Goal: Find specific page/section: Find specific page/section

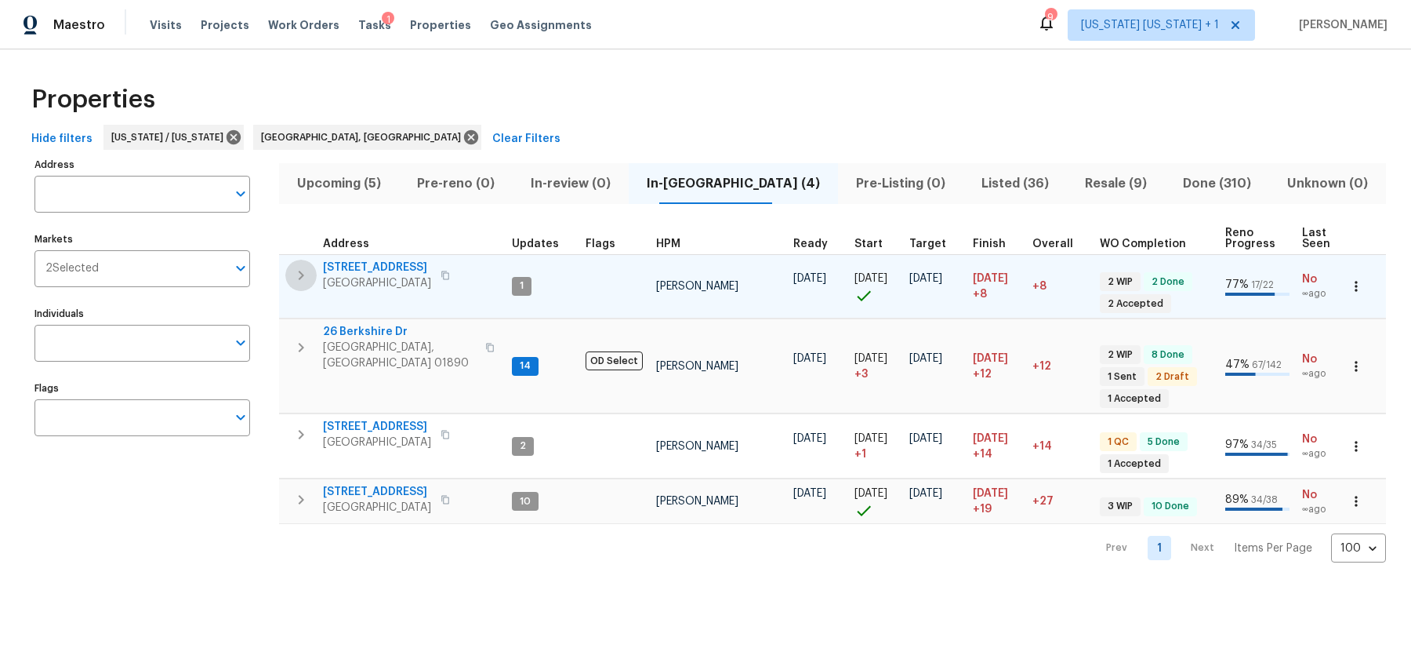
click at [303, 280] on icon "button" at bounding box center [301, 275] width 19 height 19
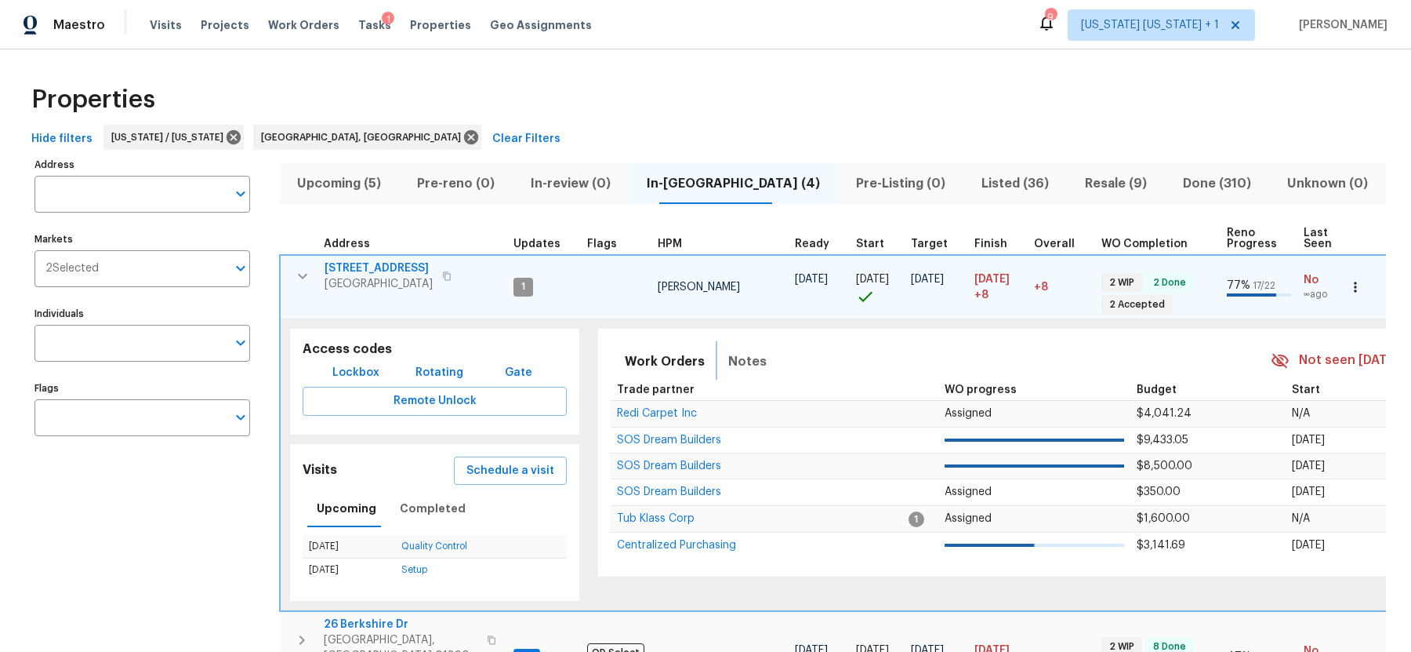
click at [745, 355] on span "Notes" at bounding box center [747, 361] width 38 height 22
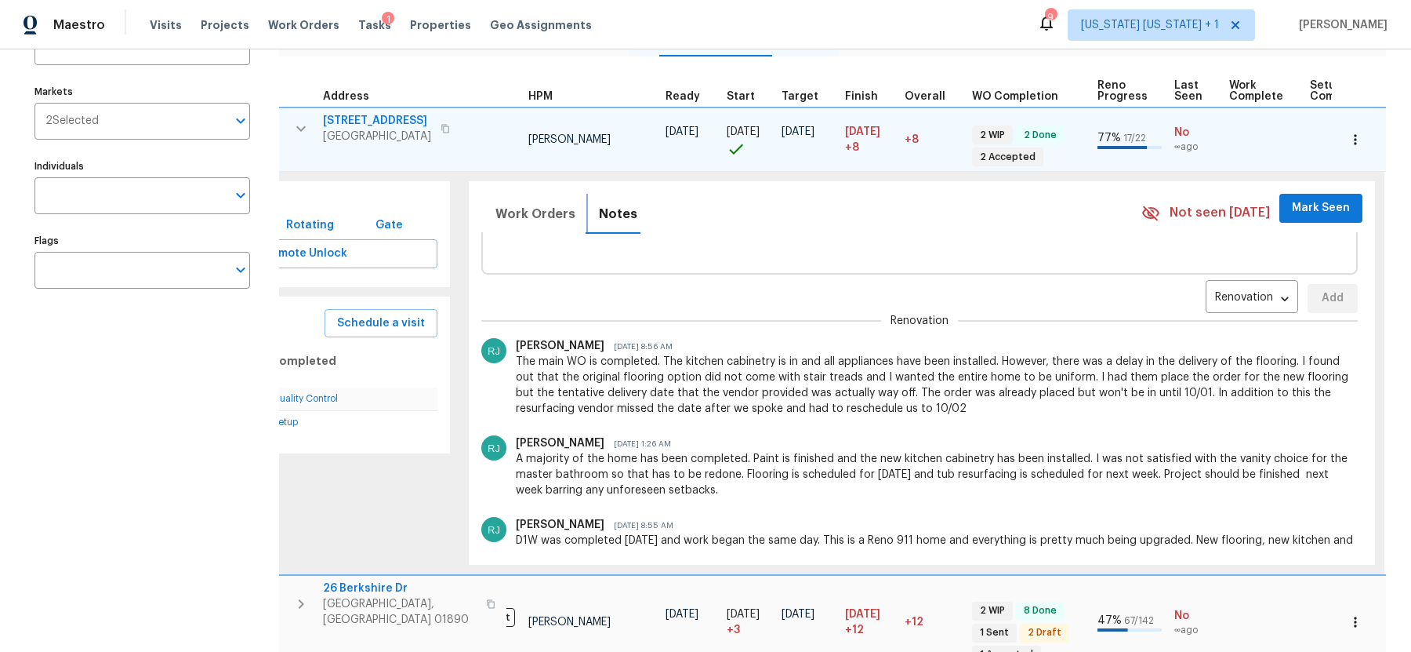
scroll to position [0, 131]
click at [295, 129] on icon "button" at bounding box center [301, 128] width 19 height 19
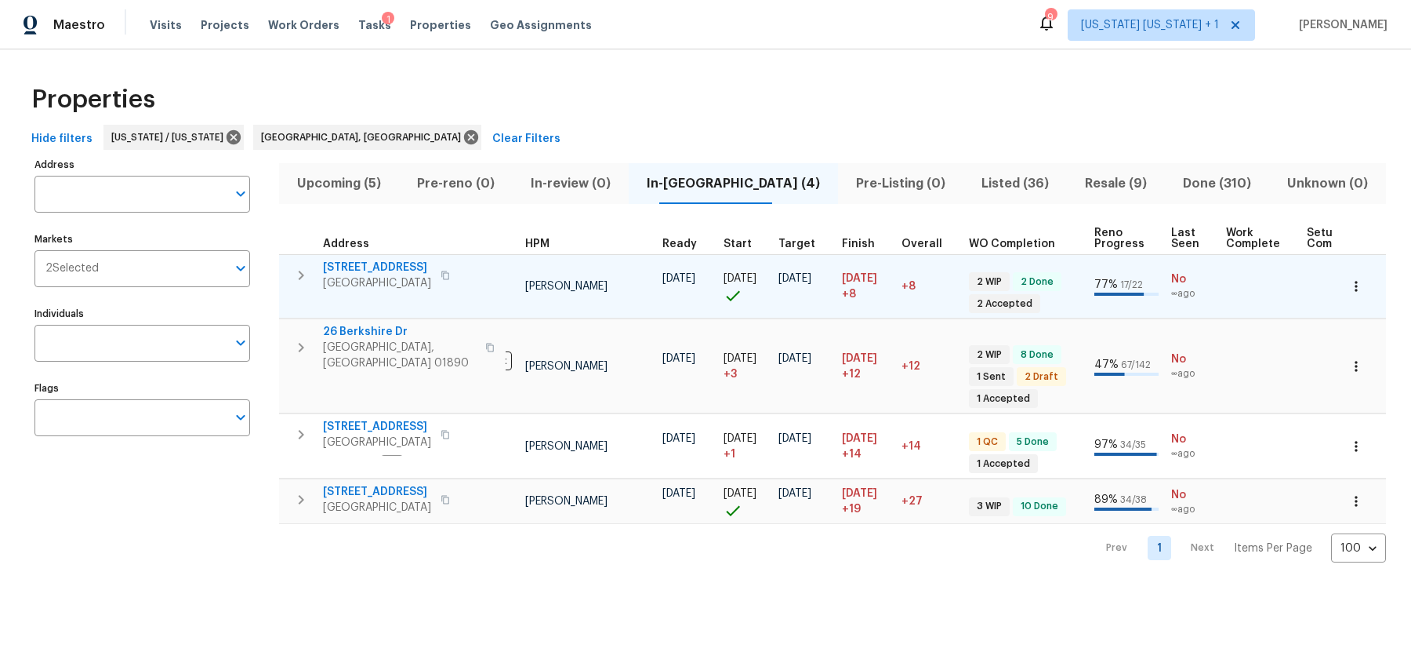
scroll to position [0, 0]
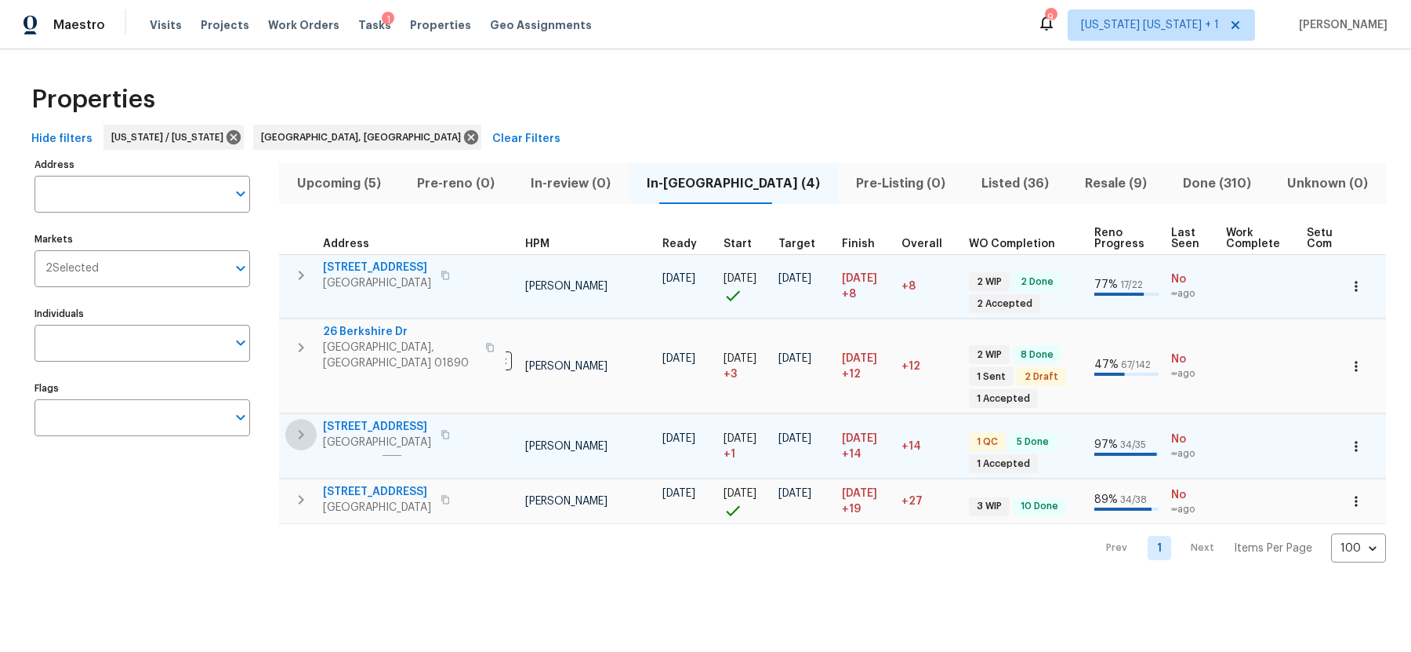
click at [304, 425] on icon "button" at bounding box center [301, 434] width 19 height 19
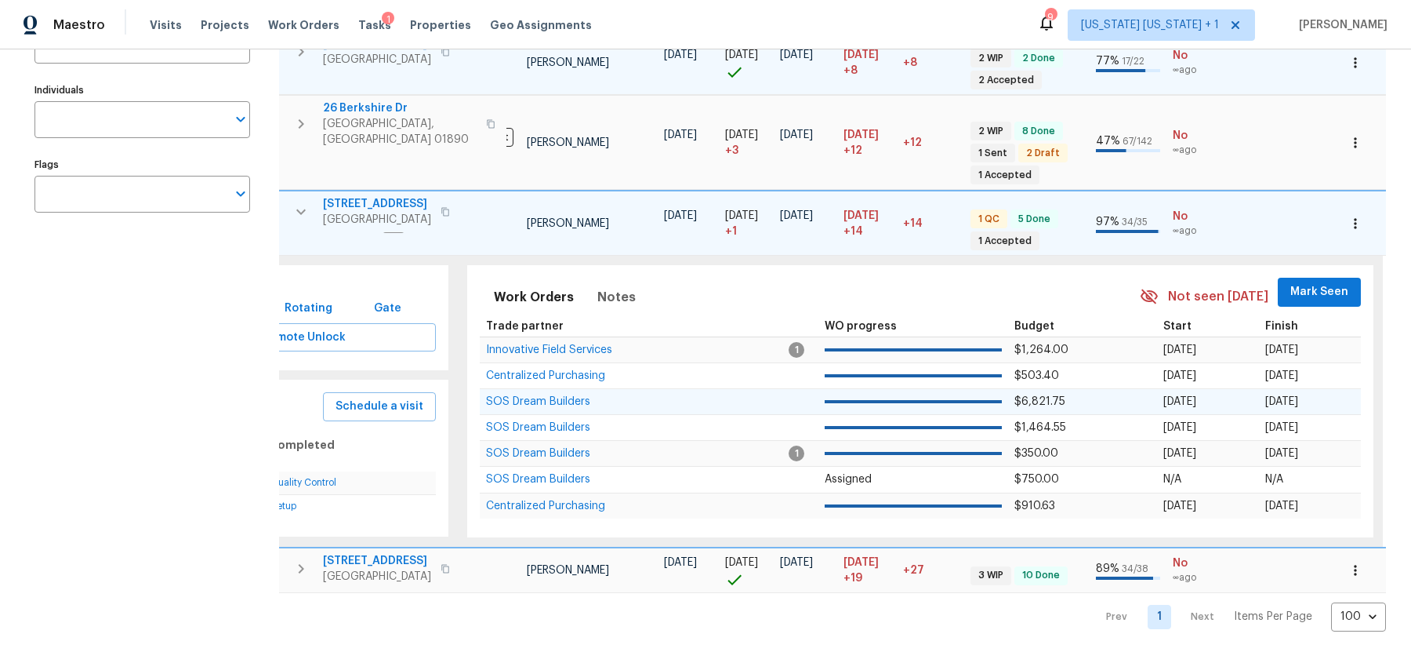
scroll to position [245, 0]
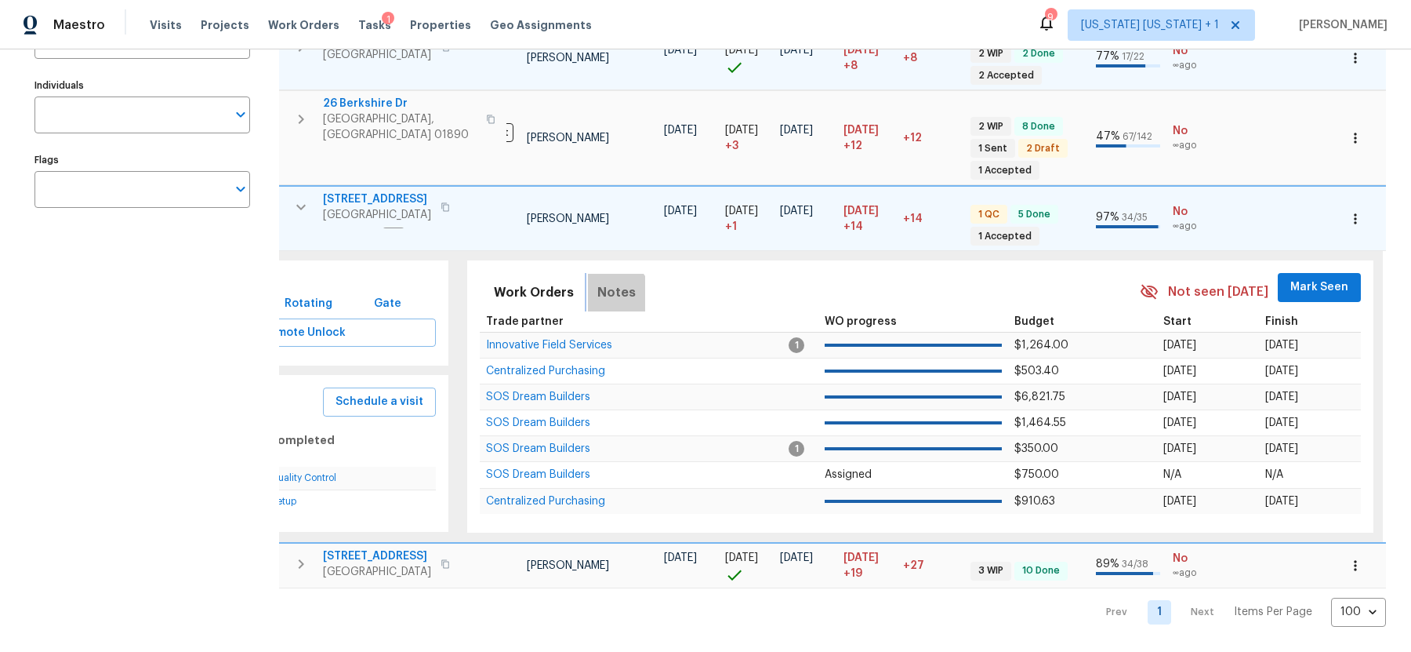
click at [603, 281] on span "Notes" at bounding box center [616, 292] width 38 height 22
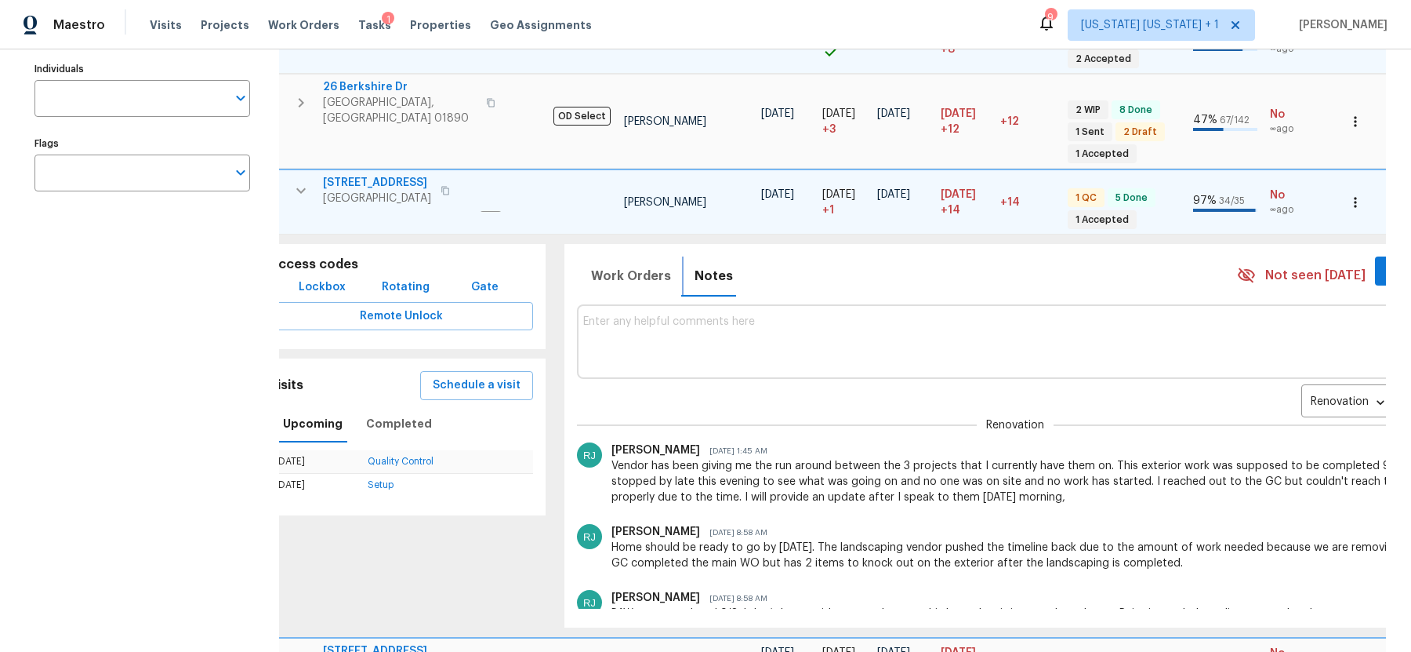
scroll to position [0, 0]
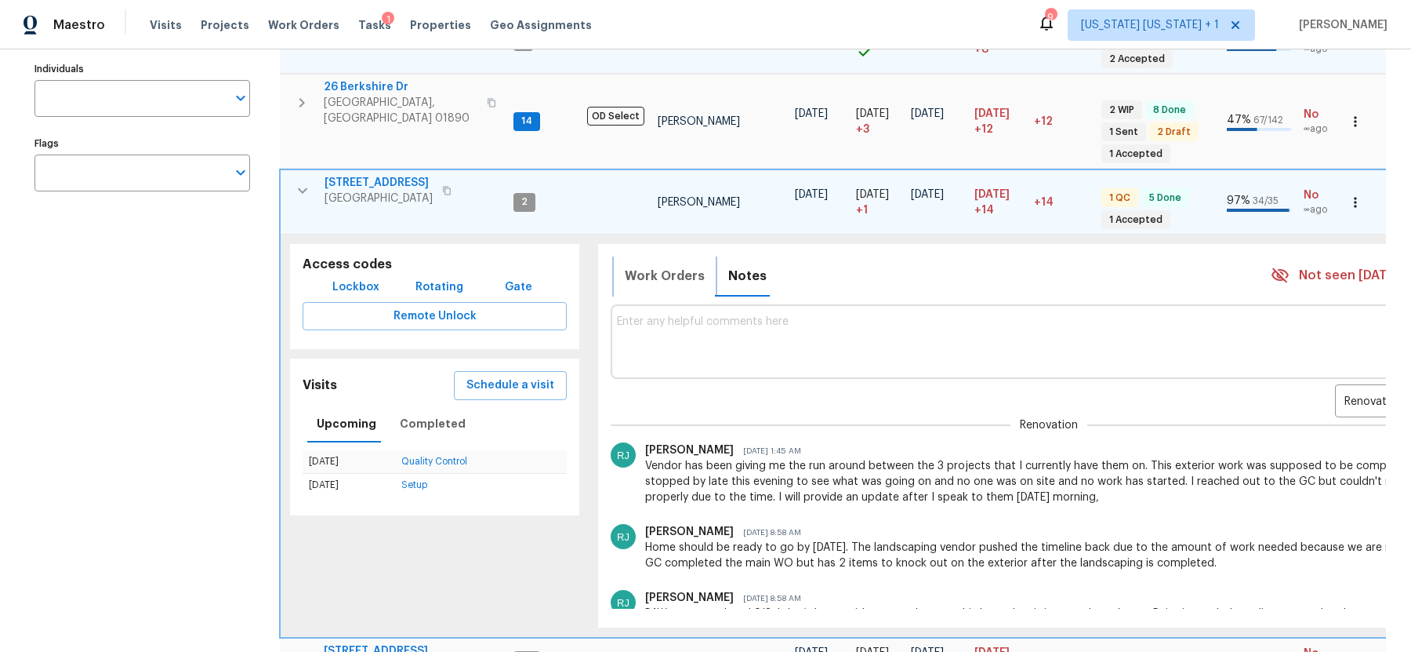
click at [651, 271] on span "Work Orders" at bounding box center [665, 276] width 80 height 22
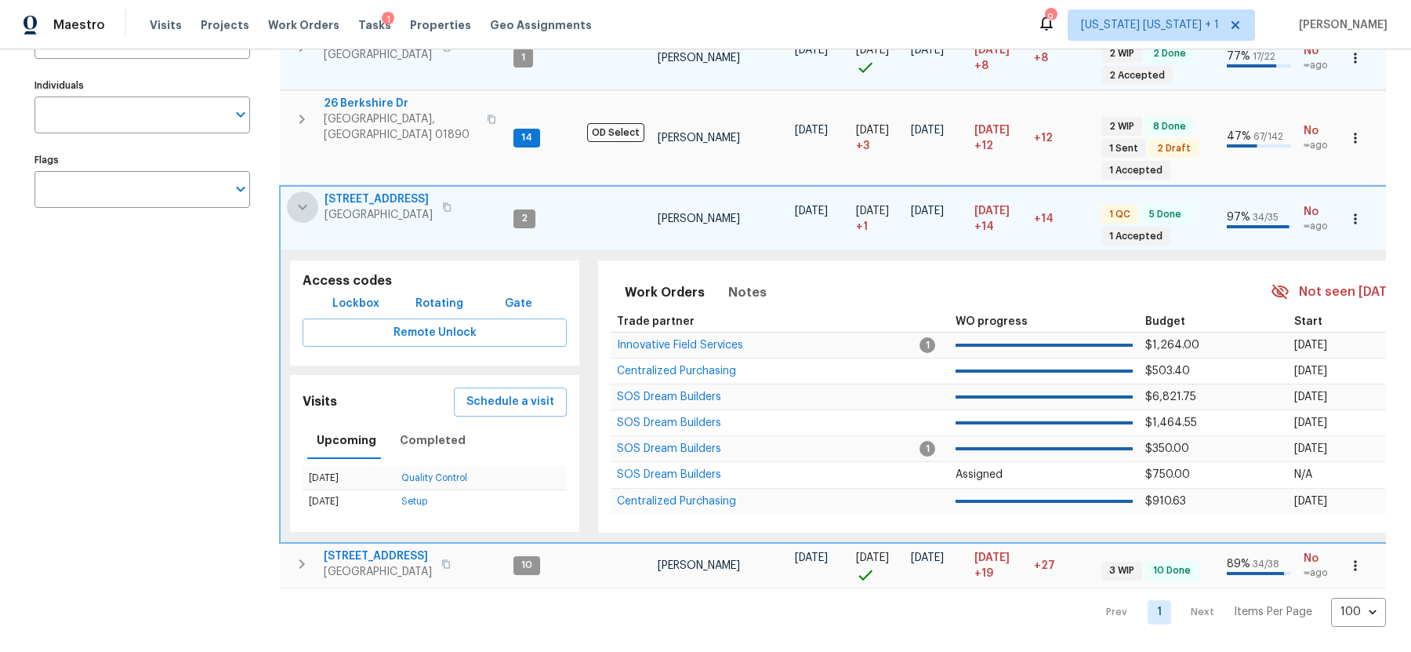
click at [306, 198] on icon "button" at bounding box center [302, 207] width 19 height 19
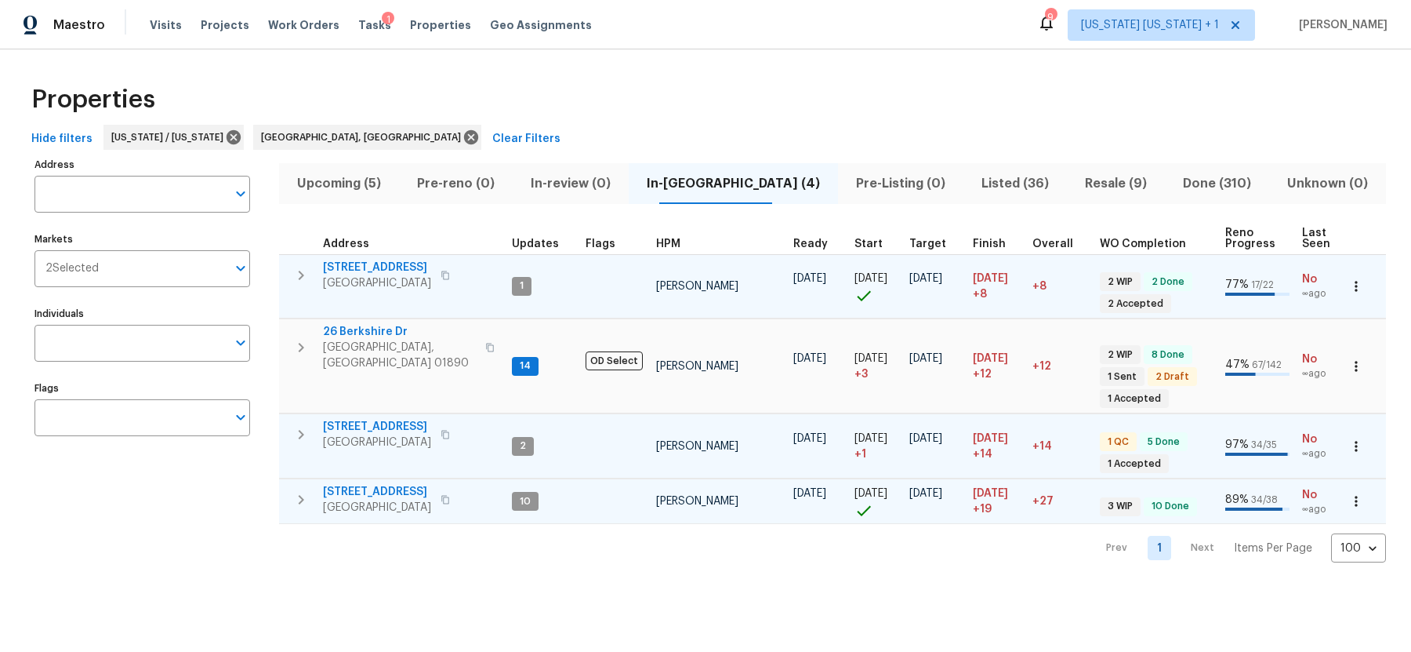
click at [294, 491] on icon "button" at bounding box center [301, 499] width 19 height 19
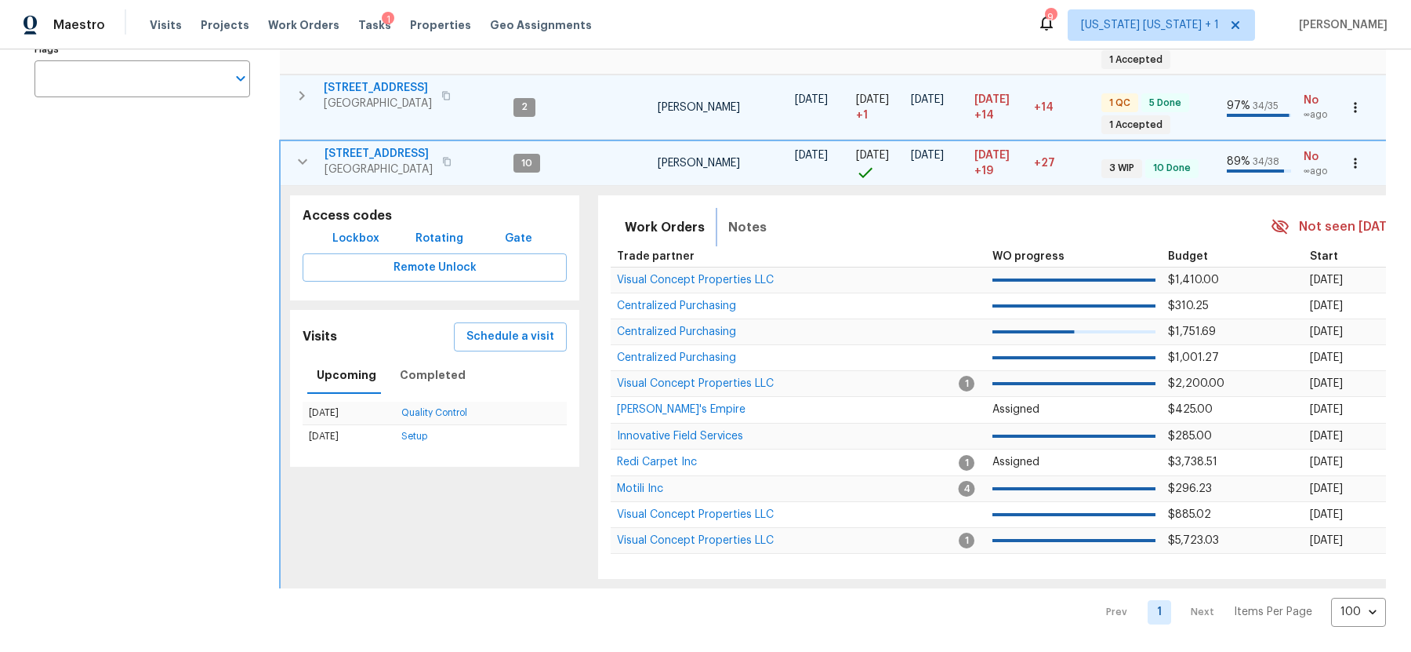
click at [746, 216] on span "Notes" at bounding box center [747, 227] width 38 height 22
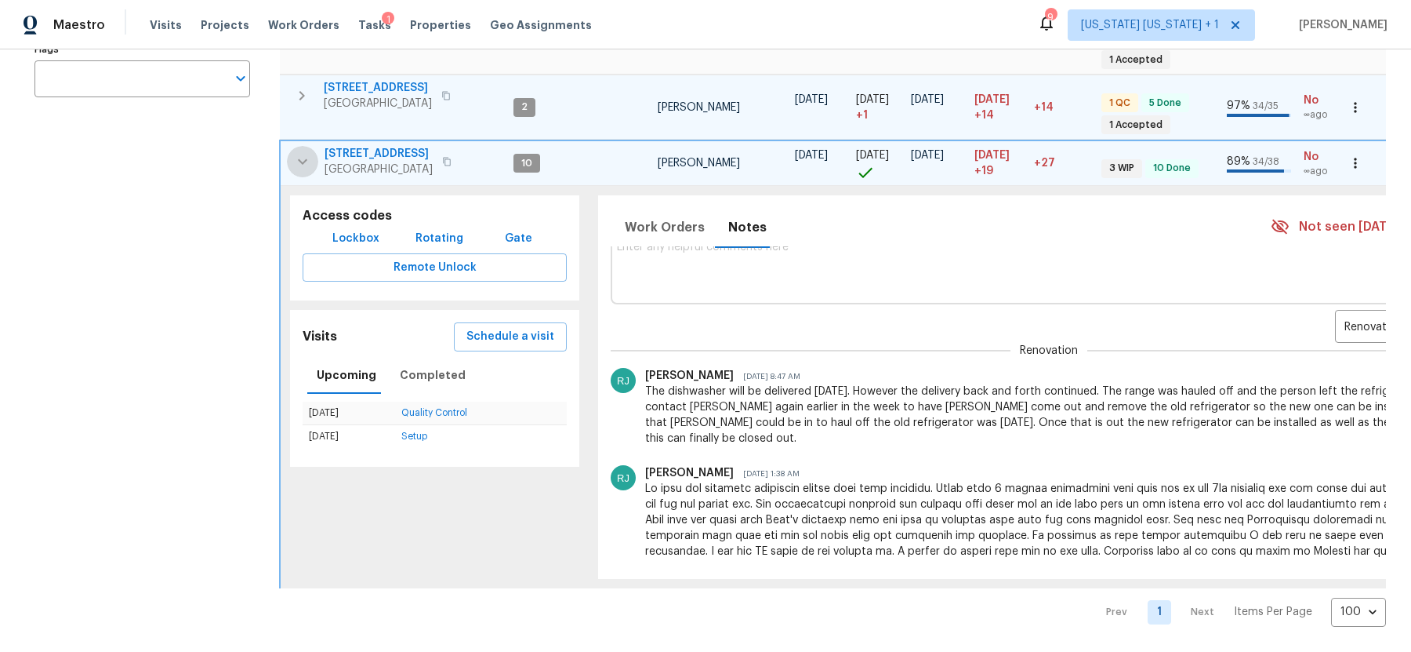
click at [300, 152] on icon "button" at bounding box center [302, 161] width 19 height 19
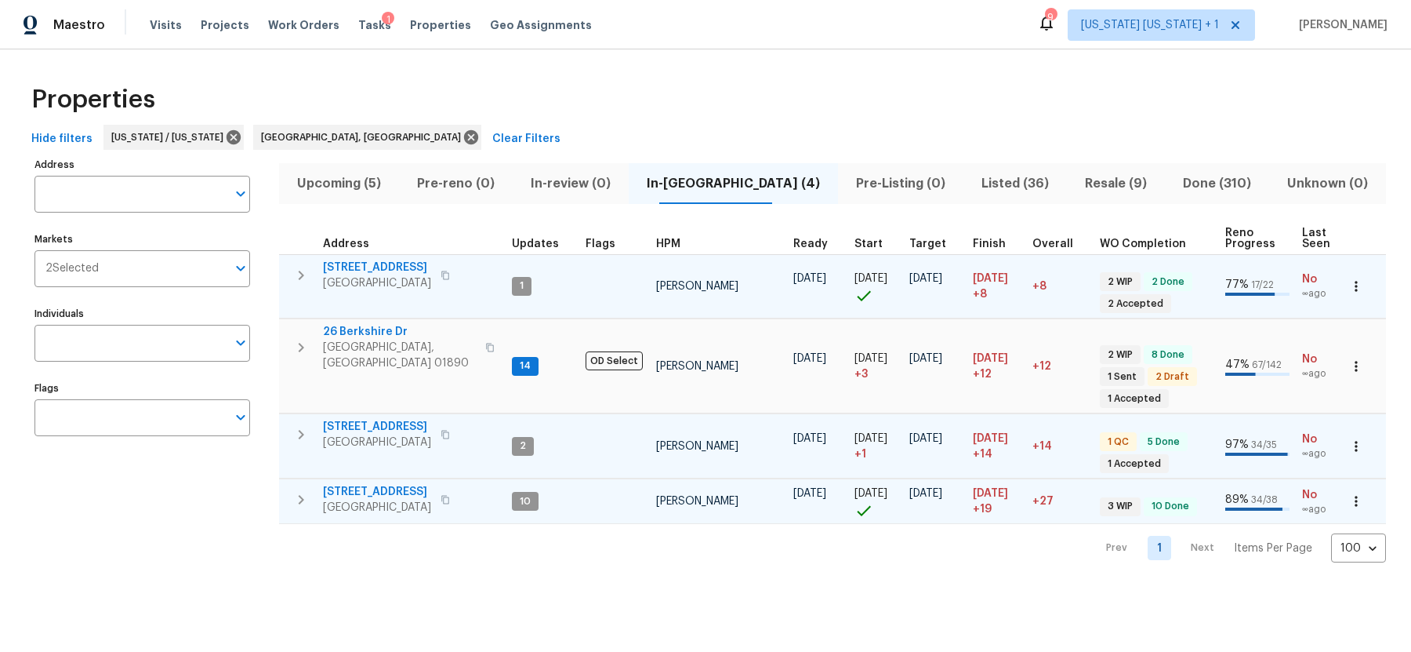
click at [262, 258] on div "Address Address Markets 2 Selected Markets Individuals Individuals Flags Flags" at bounding box center [152, 358] width 235 height 409
click at [357, 180] on span "Upcoming (5)" at bounding box center [339, 184] width 101 height 22
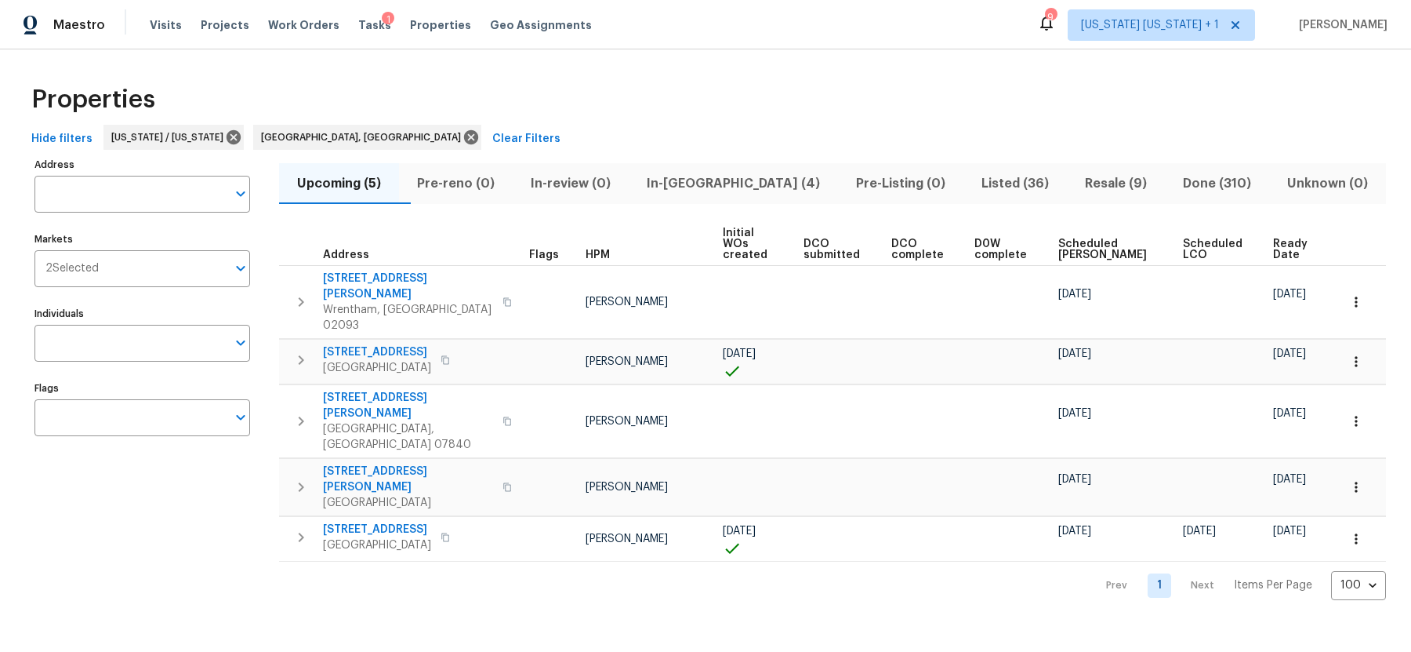
click at [718, 186] on span "In-[GEOGRAPHIC_DATA] (4)" at bounding box center [733, 184] width 191 height 22
